Goal: Information Seeking & Learning: Learn about a topic

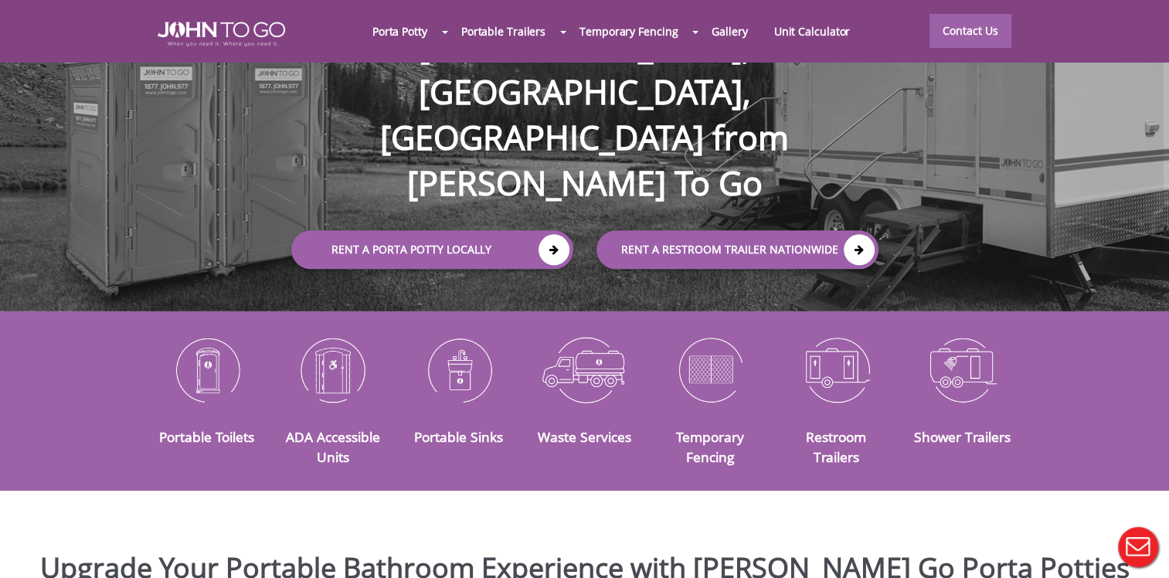
scroll to position [103, 0]
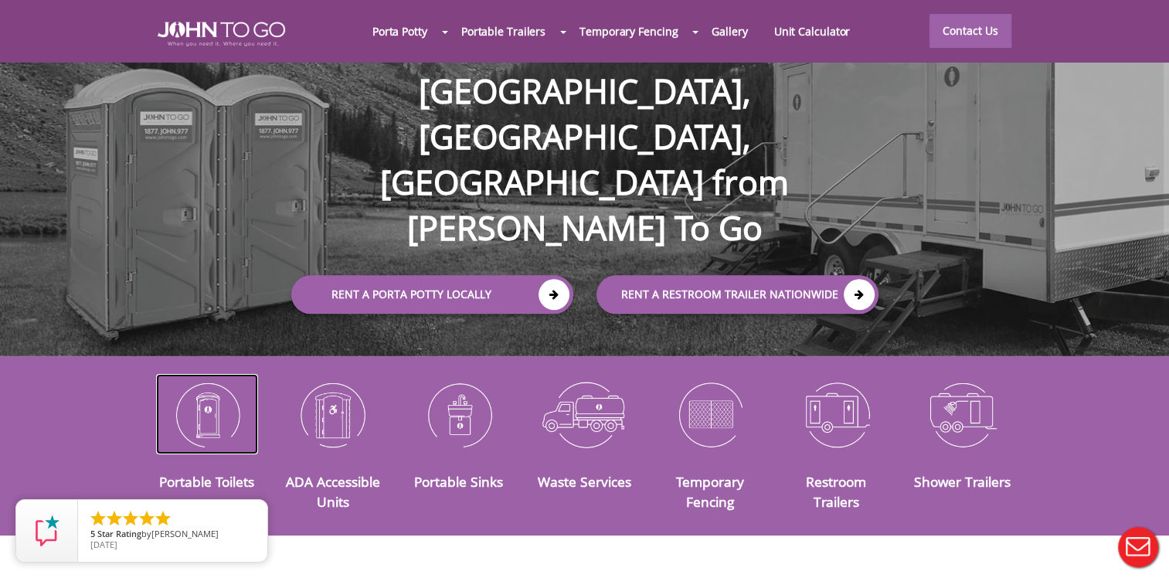
click at [211, 423] on img at bounding box center [207, 414] width 103 height 80
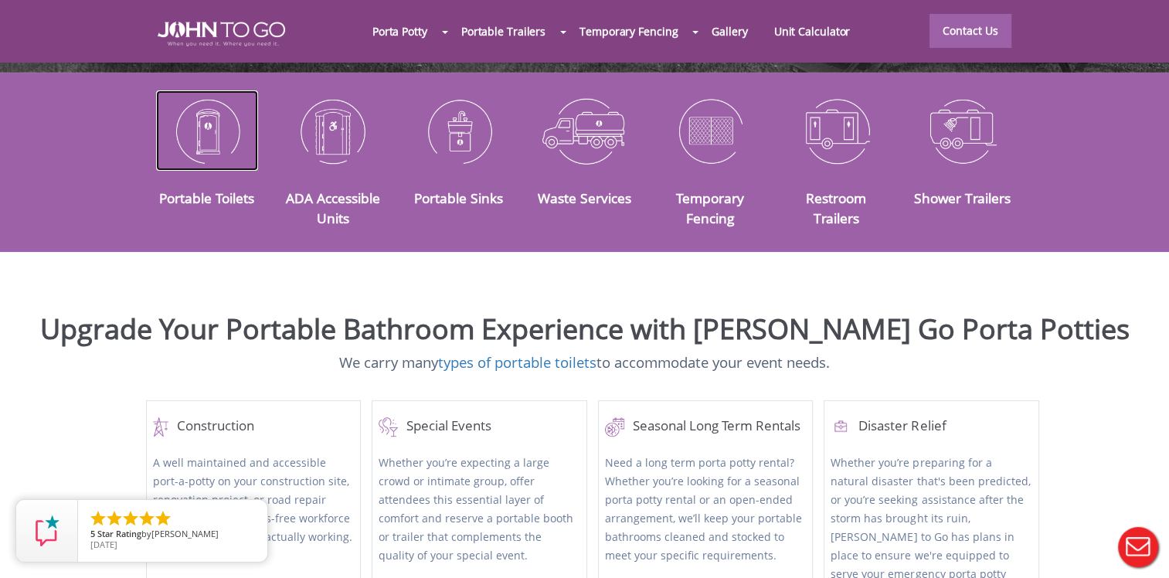
scroll to position [389, 0]
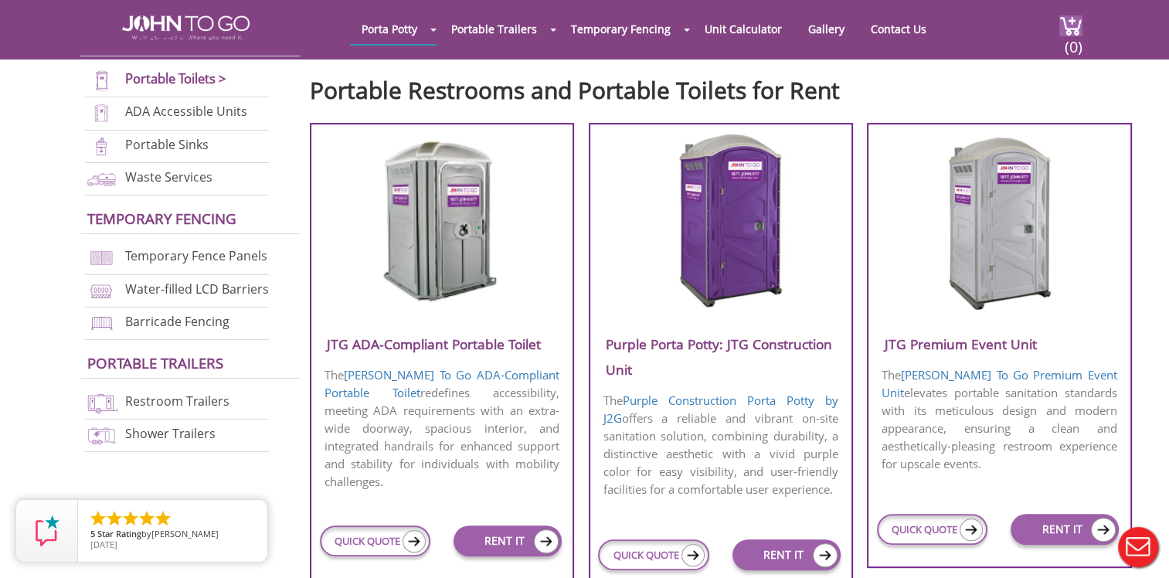
scroll to position [592, 0]
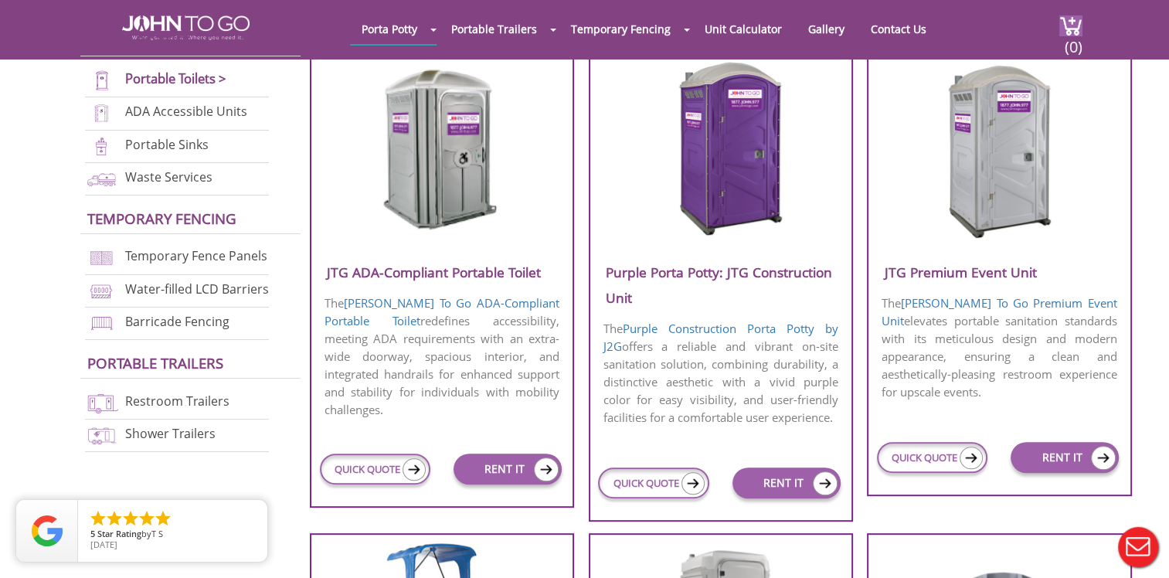
click at [1017, 369] on p "The John To Go Premium Event Unit elevates portable sanitation standards with i…" at bounding box center [998, 348] width 261 height 110
click at [1015, 200] on img at bounding box center [1000, 149] width 148 height 178
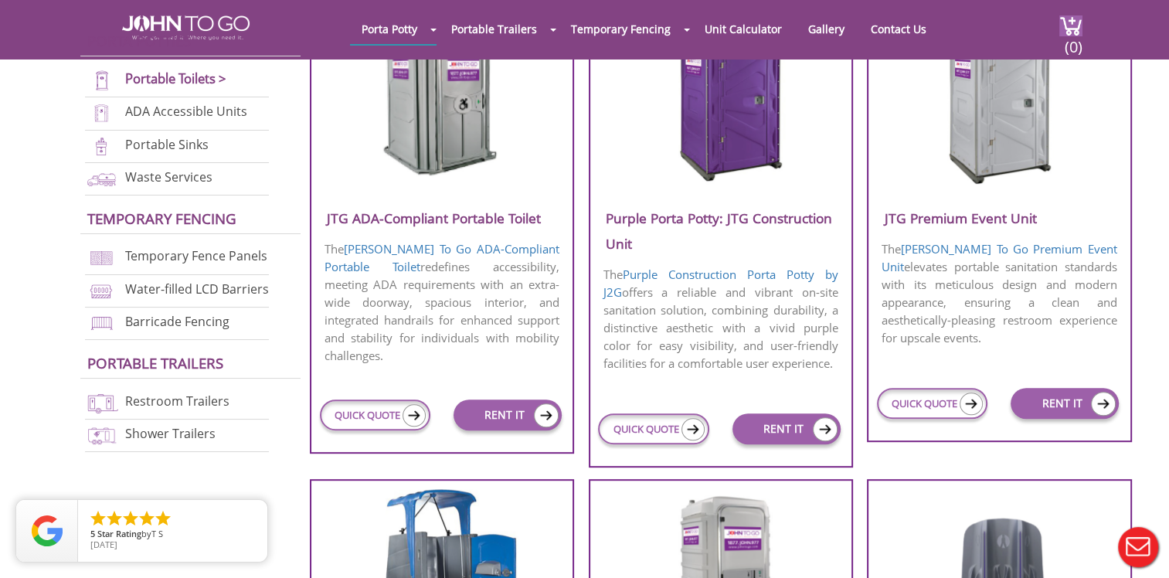
scroll to position [644, 0]
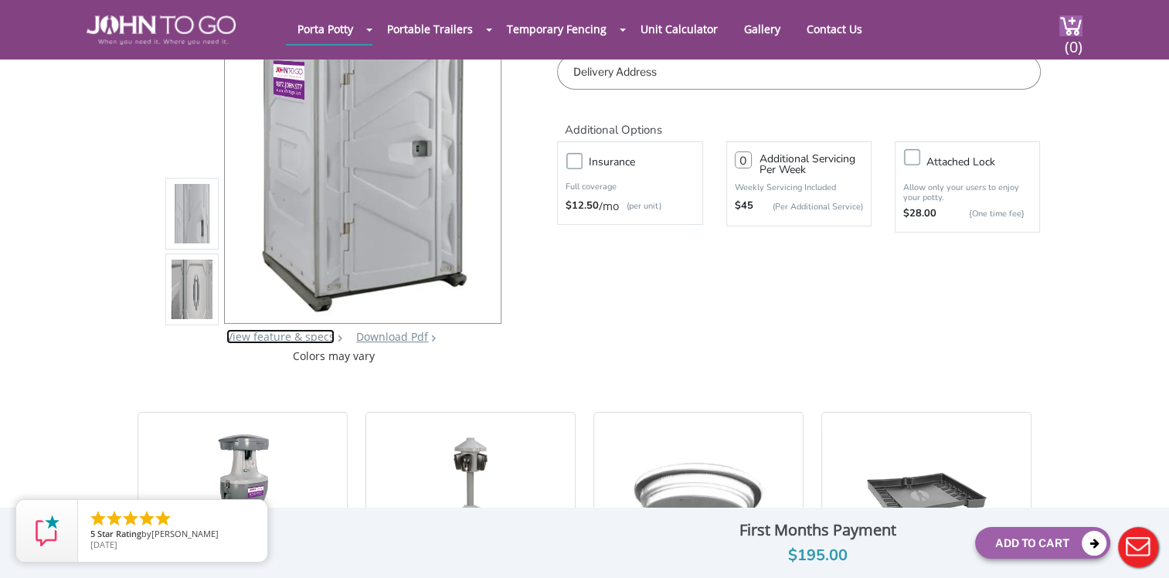
click at [309, 337] on link "View feature & specs" at bounding box center [280, 336] width 108 height 15
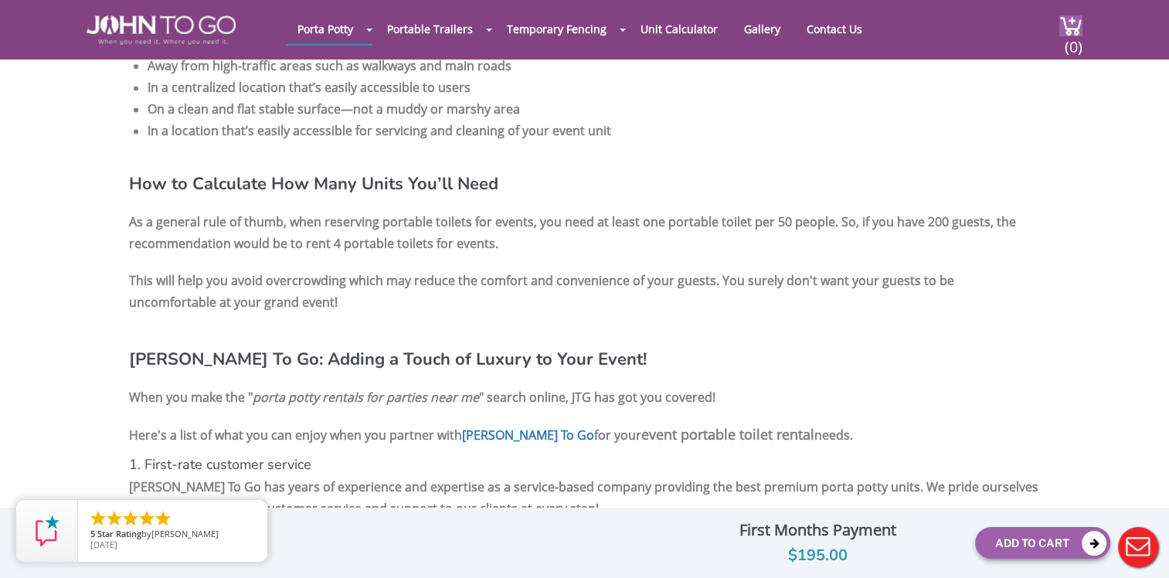
scroll to position [2081, 0]
